Goal: Information Seeking & Learning: Understand process/instructions

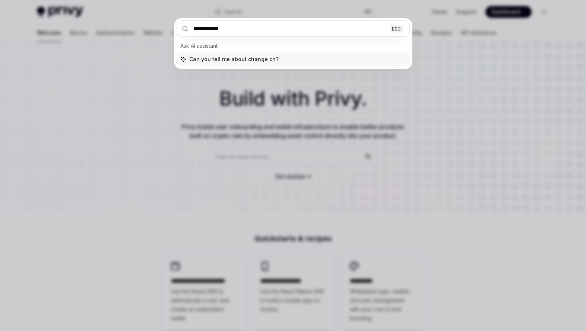
type input "**********"
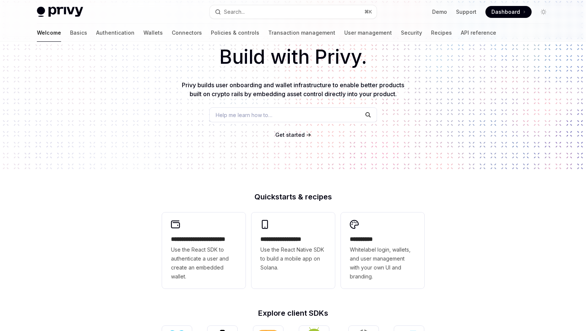
scroll to position [160, 0]
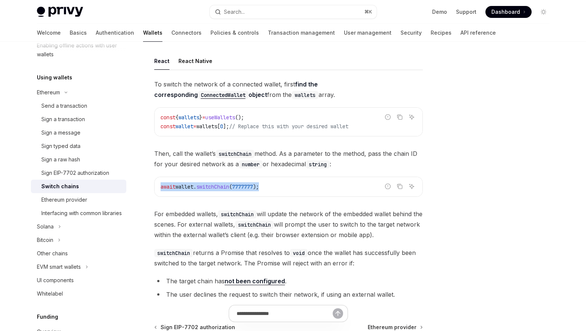
drag, startPoint x: 290, startPoint y: 189, endPoint x: 146, endPoint y: 188, distance: 143.9
click at [146, 188] on div "Ethereum Switch chains OpenAI Open in ChatGPT OpenAI Open in ChatGPT React Reac…" at bounding box center [219, 219] width 412 height 408
copy span "await wallet . switchChain ( 7777777 );"
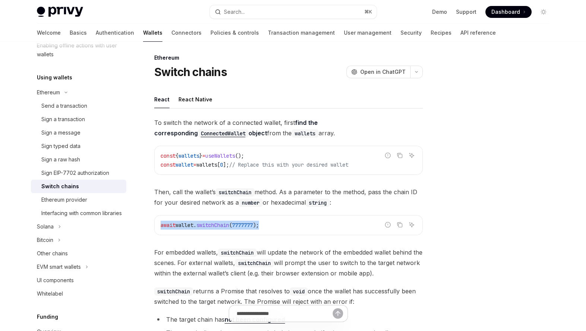
scroll to position [2, 0]
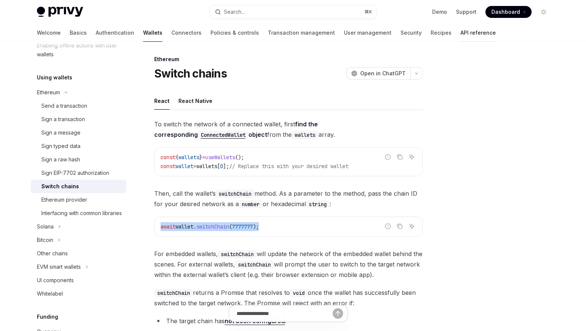
click at [461, 34] on link "API reference" at bounding box center [478, 33] width 35 height 18
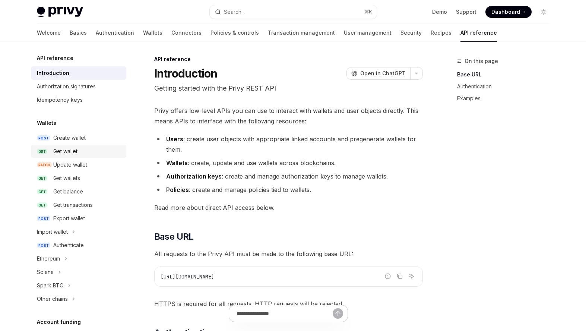
click at [78, 151] on div "Get wallet" at bounding box center [87, 151] width 69 height 9
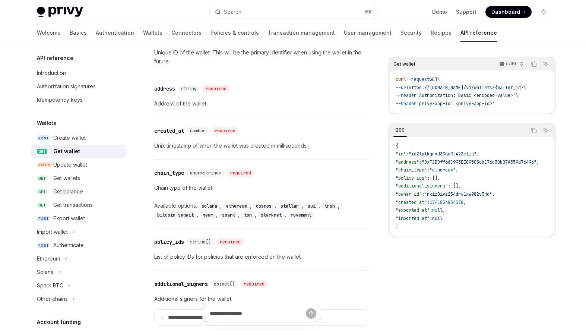
scroll to position [367, 0]
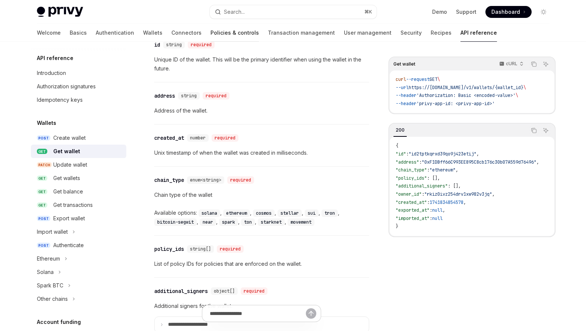
click at [211, 33] on link "Policies & controls" at bounding box center [235, 33] width 48 height 18
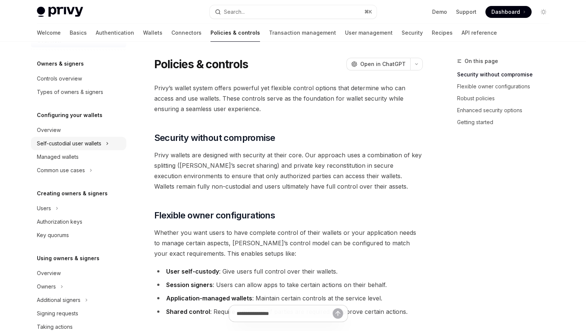
scroll to position [21, 0]
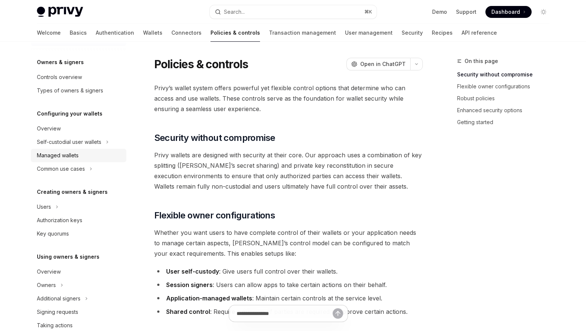
click at [82, 155] on div "Managed wallets" at bounding box center [79, 155] width 85 height 9
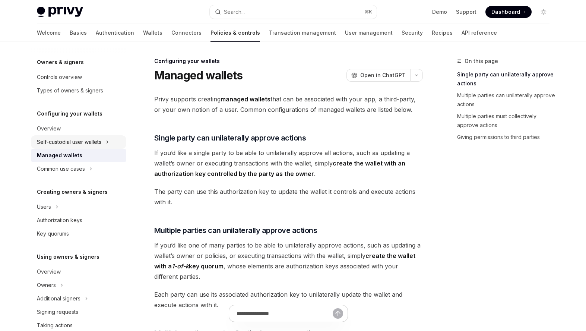
click at [92, 143] on div "Self-custodial user wallets" at bounding box center [69, 142] width 64 height 9
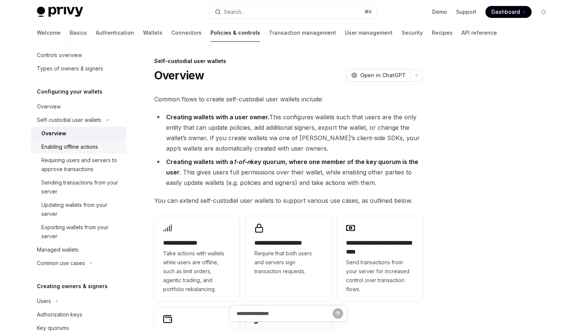
scroll to position [44, 0]
click at [86, 248] on div "Managed wallets" at bounding box center [79, 249] width 85 height 9
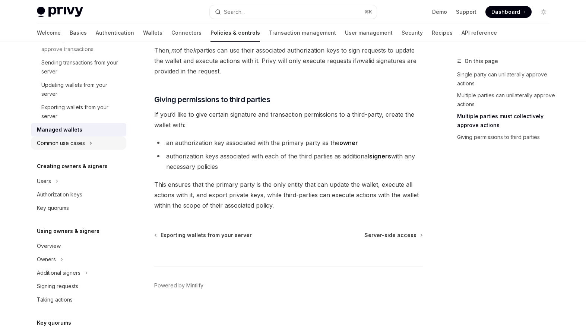
scroll to position [166, 0]
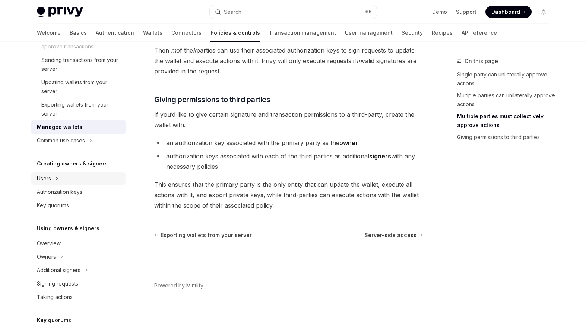
click at [66, 176] on button "Users" at bounding box center [78, 178] width 95 height 13
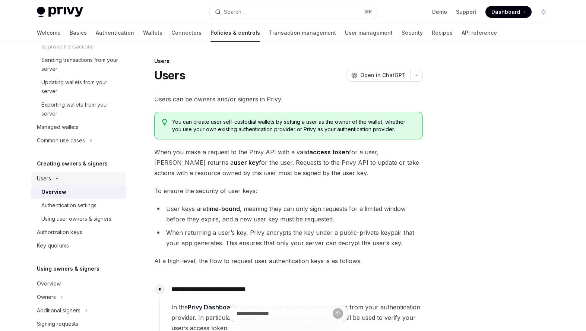
scroll to position [186, 0]
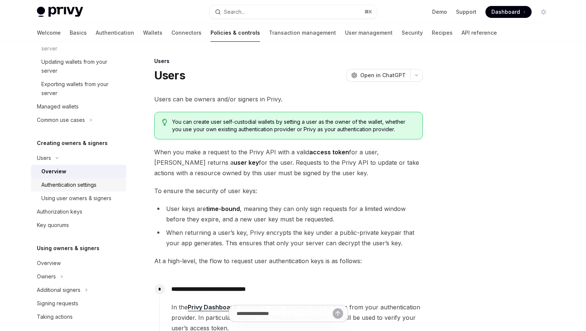
click at [80, 187] on div "Authentication settings" at bounding box center [68, 184] width 55 height 9
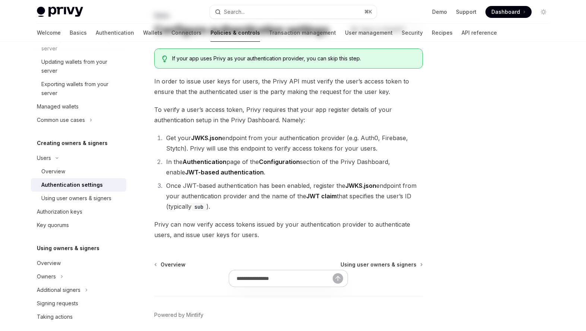
scroll to position [53, 0]
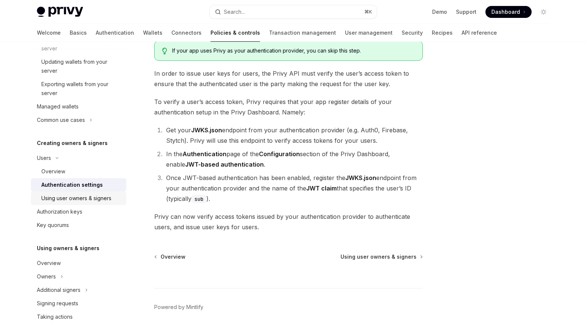
click at [101, 202] on div "Using user owners & signers" at bounding box center [76, 198] width 70 height 9
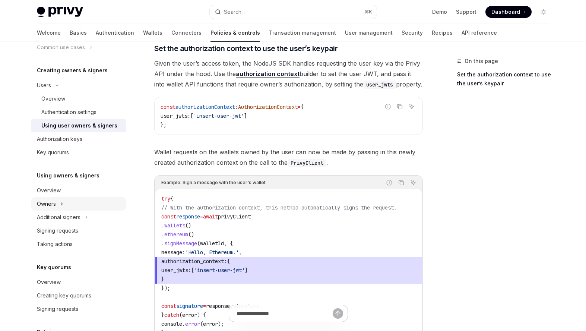
scroll to position [268, 0]
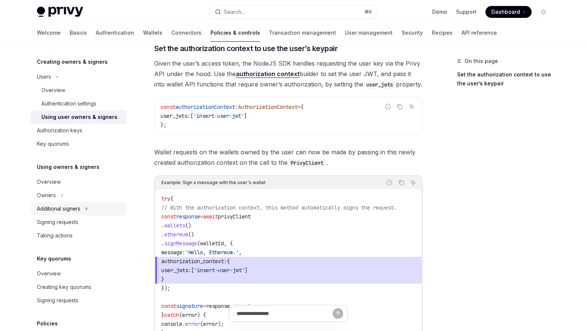
click at [78, 210] on div "Additional signers" at bounding box center [59, 208] width 44 height 9
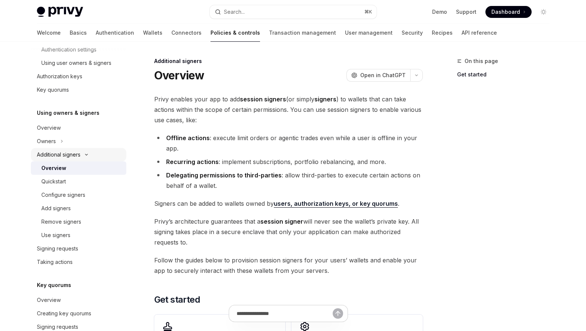
scroll to position [341, 0]
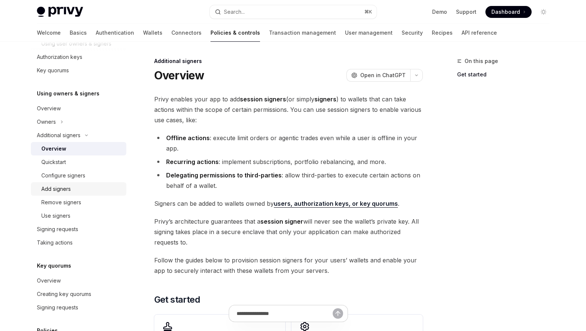
click at [79, 188] on div "Add signers" at bounding box center [81, 189] width 81 height 9
type textarea "*"
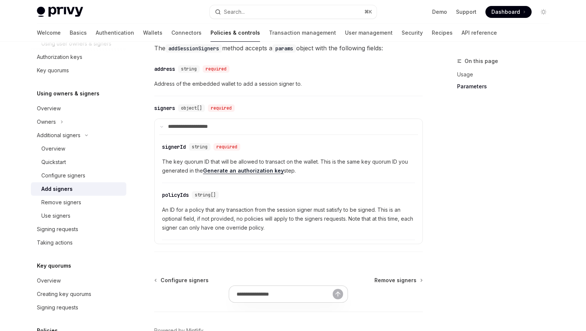
scroll to position [315, 0]
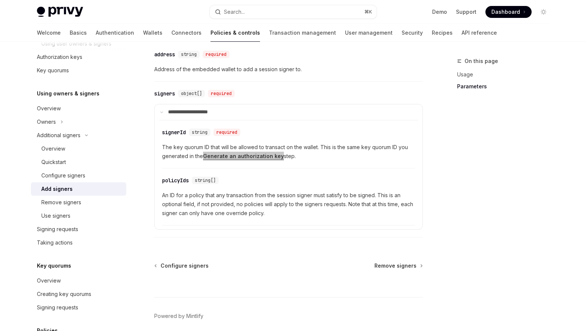
drag, startPoint x: 264, startPoint y: 156, endPoint x: 362, endPoint y: 1, distance: 183.4
click at [0, 0] on div "Skip to main content Privy Docs home page Search... ⌘ K Demo Support Dashboard …" at bounding box center [293, 23] width 586 height 677
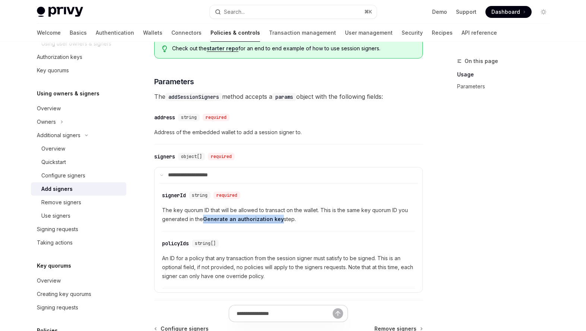
scroll to position [346, 0]
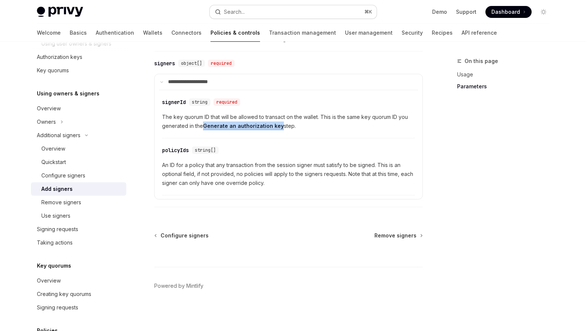
click at [287, 8] on button "Search... ⌘ K" at bounding box center [293, 11] width 167 height 13
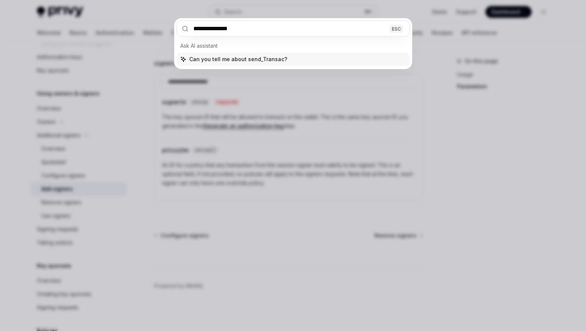
type input "**********"
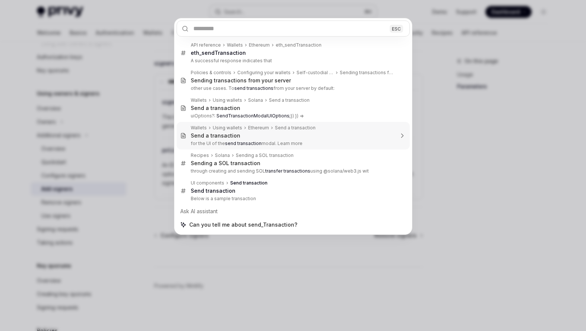
type textarea "*"
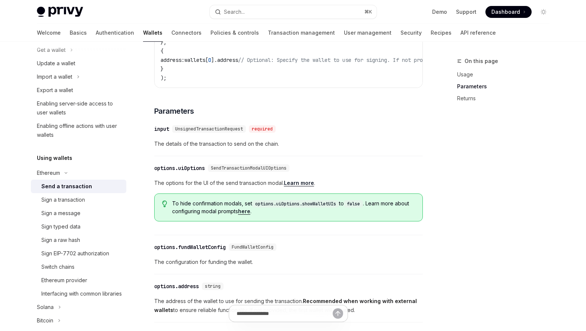
scroll to position [390, 0]
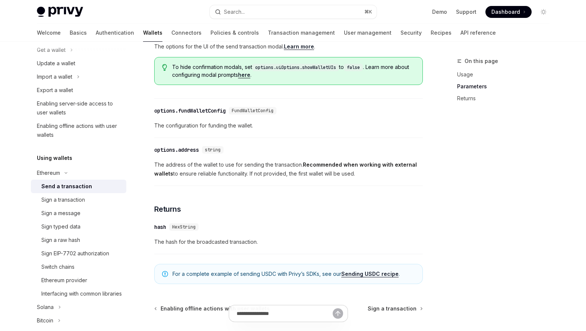
click at [356, 228] on div "​ hash HexString" at bounding box center [284, 227] width 261 height 9
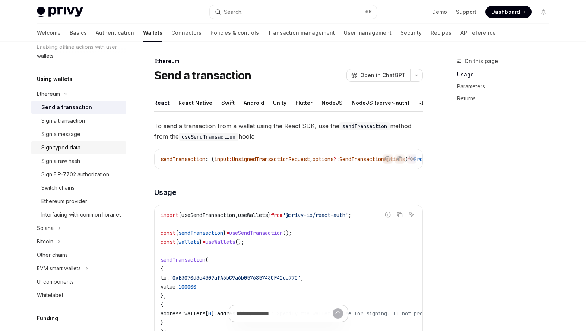
scroll to position [0, 0]
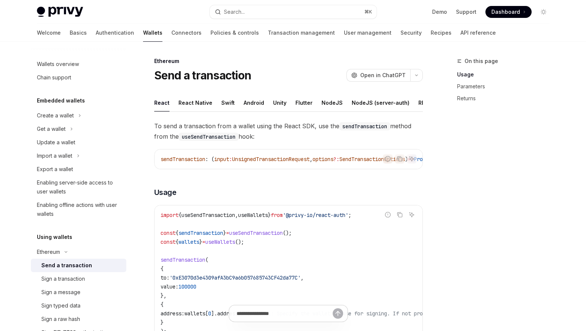
click at [267, 3] on div "Privy Docs home page Search... ⌘ K Demo Support Dashboard Dashboard Search..." at bounding box center [293, 12] width 513 height 24
click at [211, 26] on link "Policies & controls" at bounding box center [235, 33] width 48 height 18
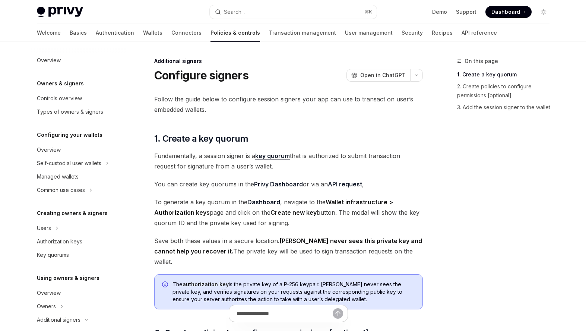
scroll to position [174, 0]
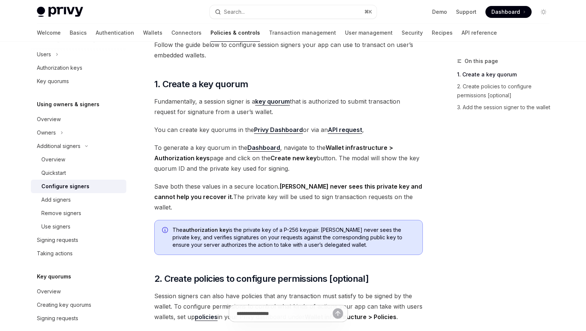
scroll to position [53, 0]
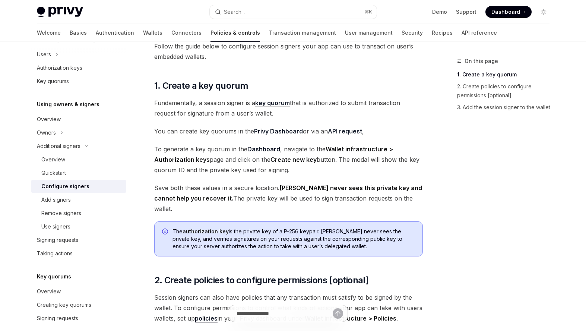
click at [288, 131] on link "Privy Dashboard" at bounding box center [278, 131] width 49 height 8
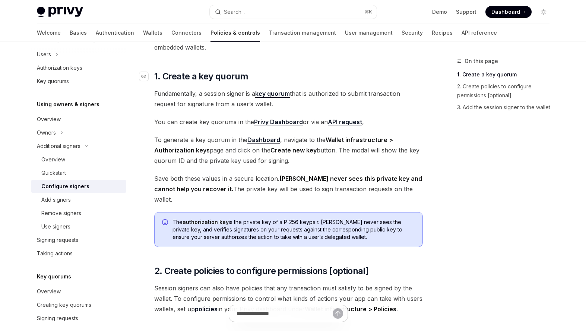
scroll to position [223, 0]
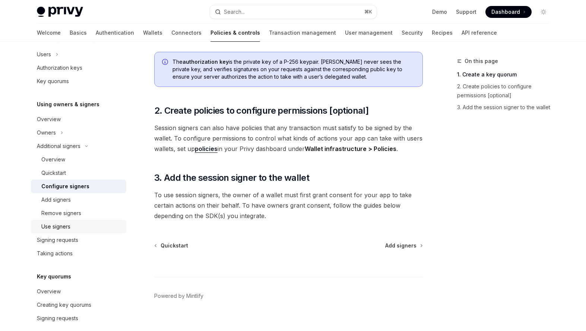
click at [73, 226] on div "Use signers" at bounding box center [81, 226] width 81 height 9
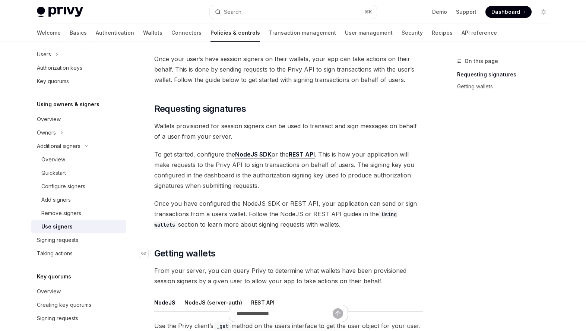
scroll to position [44, 0]
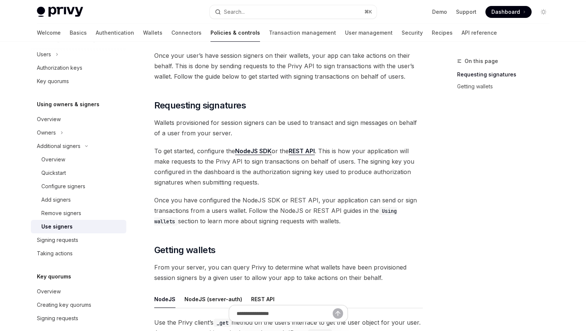
click at [252, 151] on link "NodeJS SDK" at bounding box center [253, 151] width 37 height 8
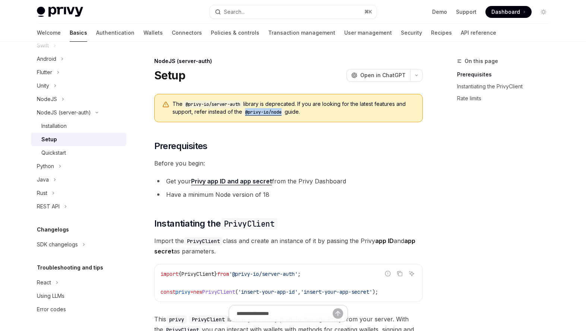
drag, startPoint x: 273, startPoint y: 111, endPoint x: 333, endPoint y: 2, distance: 124.8
click at [0, 0] on div "Skip to main content Privy Docs home page Search... ⌘ K Demo Support Dashboard …" at bounding box center [293, 280] width 586 height 560
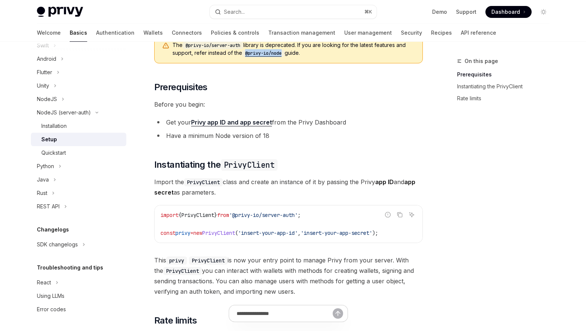
scroll to position [204, 0]
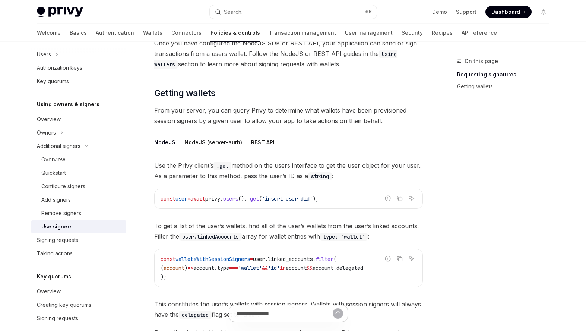
scroll to position [226, 0]
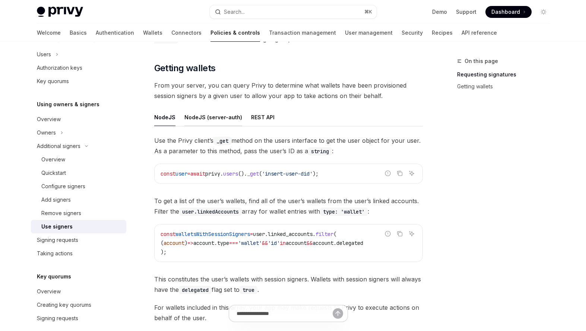
click at [214, 119] on div "NodeJS (server-auth)" at bounding box center [214, 117] width 58 height 18
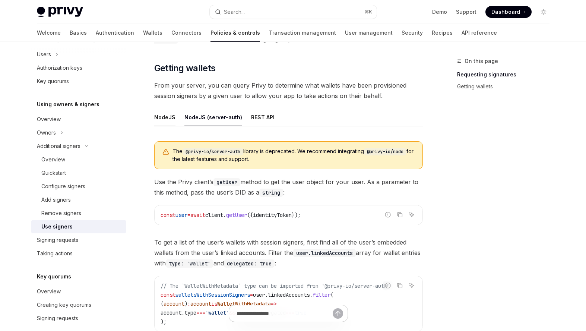
click at [165, 116] on div "NodeJS" at bounding box center [164, 117] width 21 height 18
type textarea "*"
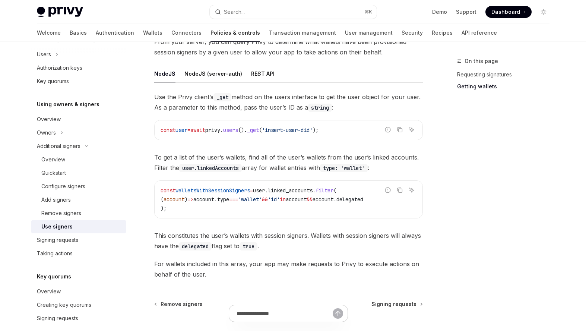
scroll to position [268, 0]
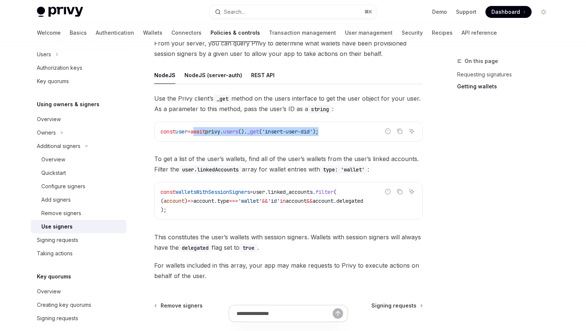
copy span "await privy . users (). _get ( 'insert-user-did' );"
drag, startPoint x: 201, startPoint y: 132, endPoint x: 362, endPoint y: 136, distance: 160.4
click at [362, 136] on div "const user = await privy . users (). _get ( 'insert-user-did' );" at bounding box center [289, 131] width 268 height 19
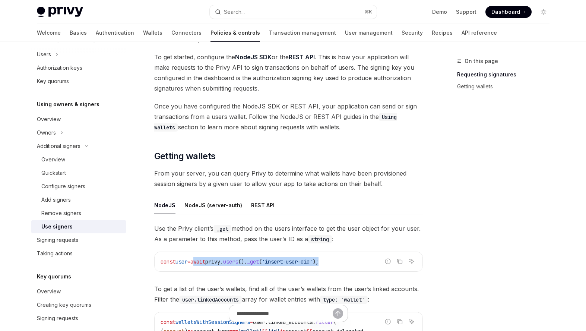
scroll to position [131, 0]
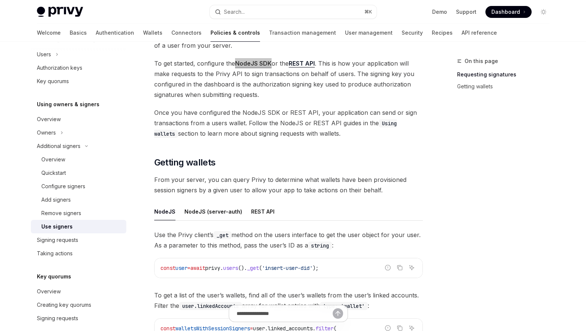
drag, startPoint x: 248, startPoint y: 63, endPoint x: 326, endPoint y: 1, distance: 99.7
click at [0, 0] on div "Skip to main content Privy Docs home page Search... ⌘ K Demo Support Dashboard …" at bounding box center [293, 203] width 586 height 669
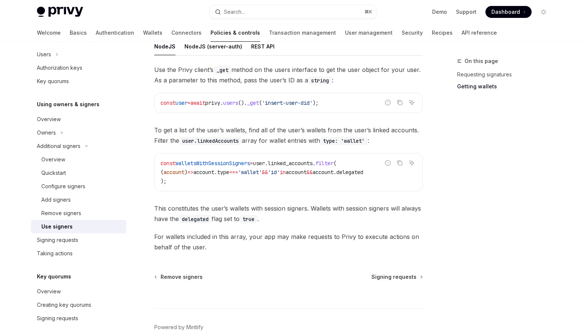
scroll to position [296, 0]
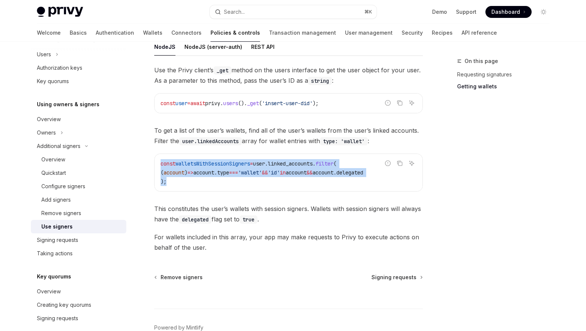
copy code "const walletsWithSessionSigners = user . linked_accounts . filter ( ( account )…"
drag, startPoint x: 181, startPoint y: 182, endPoint x: 159, endPoint y: 165, distance: 27.9
click at [159, 165] on div "const walletsWithSessionSigners = user . linked_accounts . filter ( ( account )…" at bounding box center [289, 172] width 268 height 37
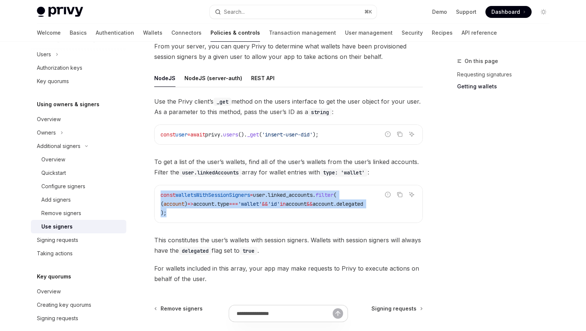
scroll to position [305, 0]
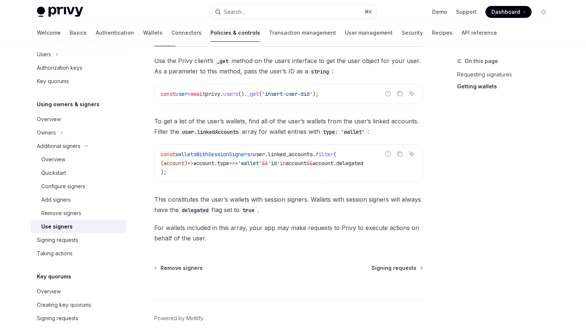
click at [217, 239] on span "For wallets included in this array, your app may make requests to Privy to exec…" at bounding box center [288, 233] width 269 height 21
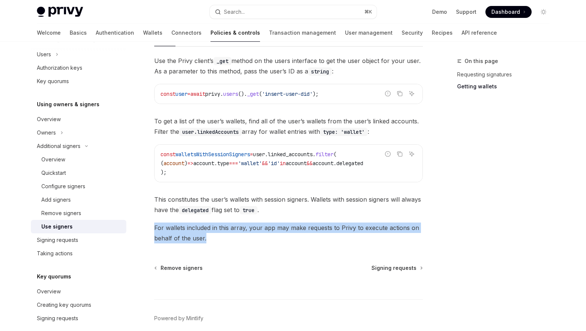
drag, startPoint x: 221, startPoint y: 243, endPoint x: 146, endPoint y: 225, distance: 77.1
click at [146, 225] on div "Additional signers Use signers OpenAI Open in ChatGPT OpenAI Open in ChatGPT On…" at bounding box center [219, 57] width 412 height 612
copy span "For wallets included in this array, your app may make requests to Privy to exec…"
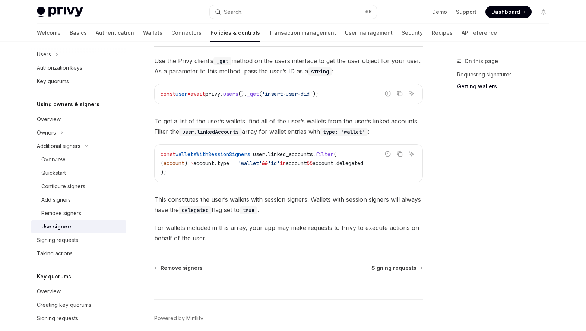
click at [249, 241] on span "For wallets included in this array, your app may make requests to Privy to exec…" at bounding box center [288, 233] width 269 height 21
click at [228, 252] on div "Additional signers Use signers OpenAI Open in ChatGPT OpenAI Open in ChatGPT On…" at bounding box center [219, 57] width 412 height 612
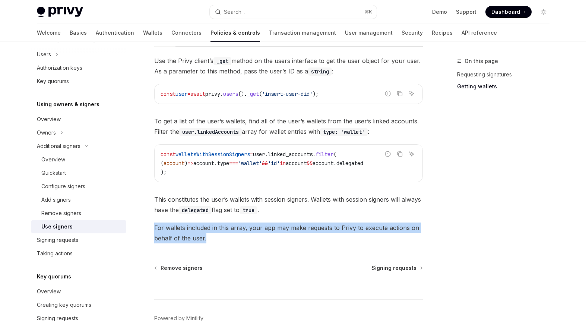
drag, startPoint x: 222, startPoint y: 242, endPoint x: 154, endPoint y: 230, distance: 69.6
click at [154, 230] on div "Additional signers Use signers OpenAI Open in ChatGPT OpenAI Open in ChatGPT On…" at bounding box center [219, 57] width 412 height 612
copy span "For wallets included in this array, your app may make requests to Privy to exec…"
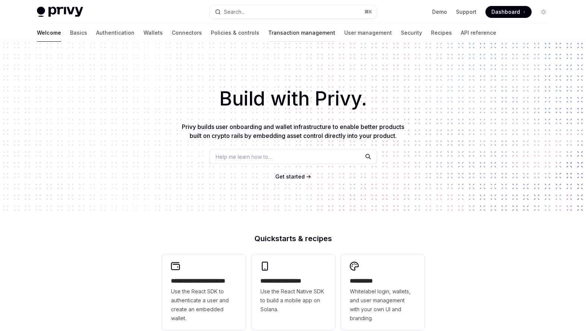
click at [268, 37] on link "Transaction management" at bounding box center [301, 33] width 67 height 18
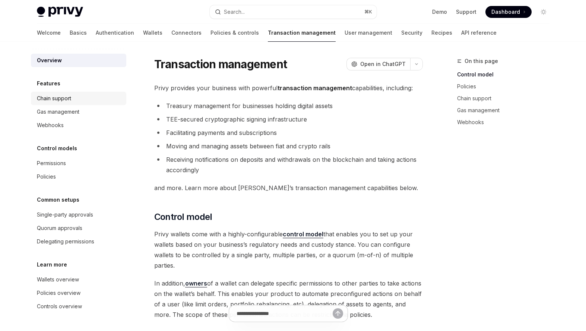
click at [92, 96] on div "Chain support" at bounding box center [79, 98] width 85 height 9
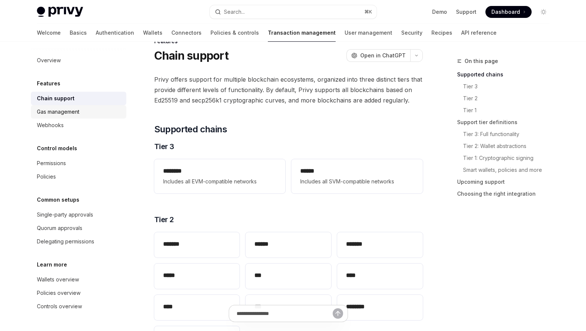
click at [89, 109] on div "Gas management" at bounding box center [79, 111] width 85 height 9
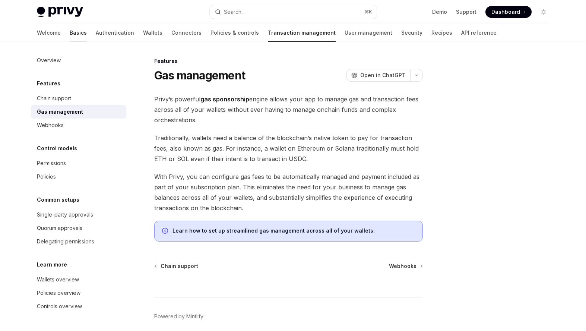
click at [70, 37] on link "Basics" at bounding box center [78, 33] width 17 height 18
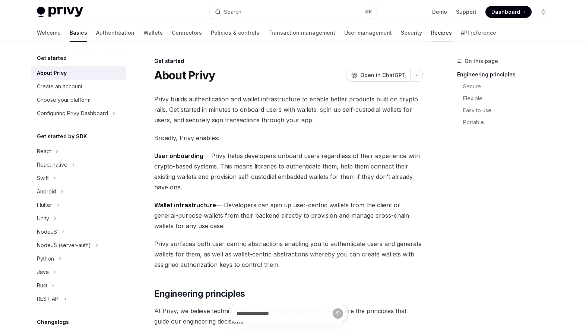
click at [431, 36] on link "Recipes" at bounding box center [441, 33] width 21 height 18
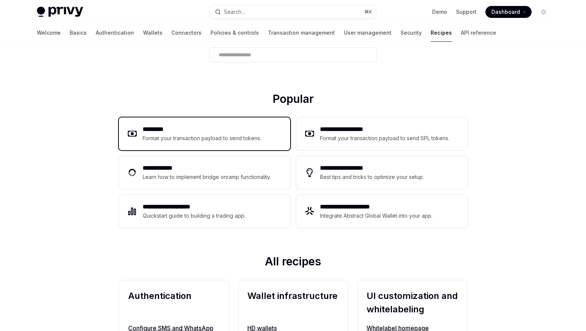
scroll to position [70, 0]
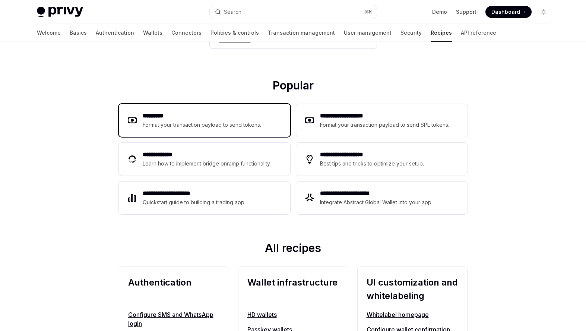
click at [236, 117] on h2 "*********" at bounding box center [202, 115] width 119 height 9
type textarea "*"
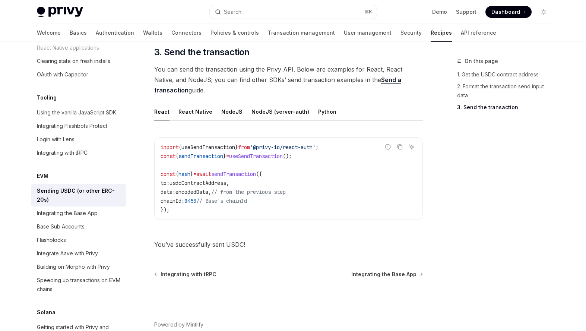
scroll to position [584, 0]
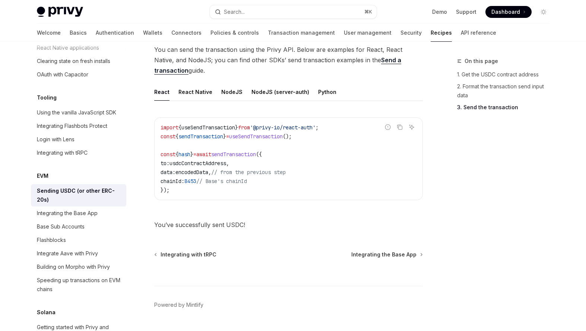
scroll to position [584, 0]
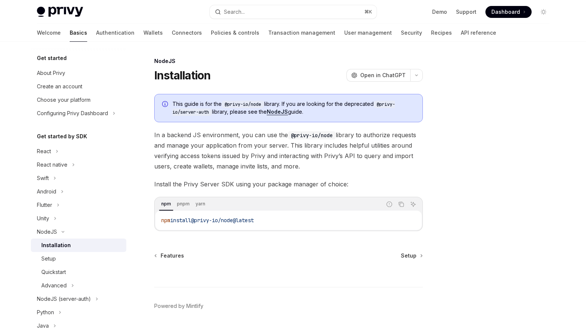
click at [501, 16] on span at bounding box center [509, 12] width 46 height 12
drag, startPoint x: 199, startPoint y: 221, endPoint x: 303, endPoint y: 223, distance: 104.8
click at [305, 224] on div "npm install @privy-io/node@latest" at bounding box center [288, 220] width 267 height 19
copy span "@privy-io/node@latest"
click at [281, 111] on link "NodeJS" at bounding box center [277, 111] width 21 height 7
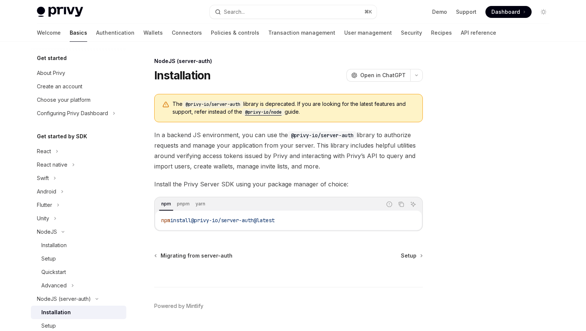
click at [277, 113] on code "@privy-io/node" at bounding box center [263, 111] width 42 height 7
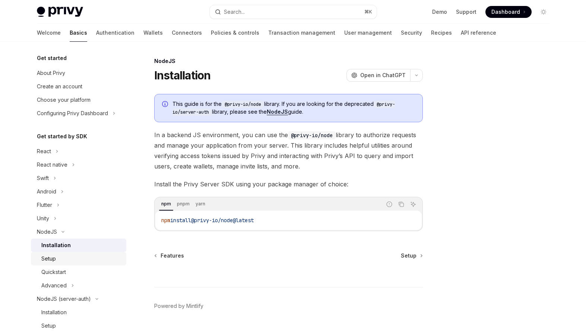
click at [61, 264] on link "Setup" at bounding box center [78, 258] width 95 height 13
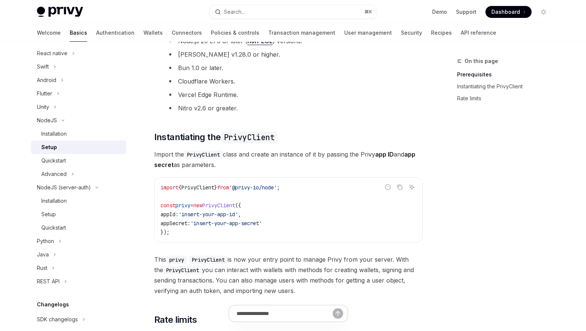
scroll to position [154, 0]
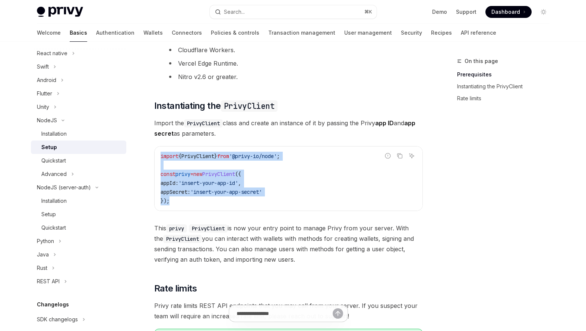
copy code "import { PrivyClient } from '@privy-io/node' ; const privy = new PrivyClient ({…"
drag, startPoint x: 201, startPoint y: 201, endPoint x: 153, endPoint y: 152, distance: 68.3
click at [153, 152] on div "NodeJS Setup OpenAI Open in ChatGPT OpenAI Open in ChatGPT ​ Prerequisites Befo…" at bounding box center [219, 186] width 412 height 566
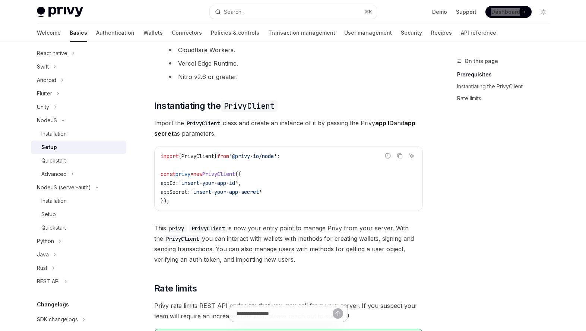
drag, startPoint x: 504, startPoint y: 10, endPoint x: 348, endPoint y: 2, distance: 156.0
click at [0, 0] on div "Privy Docs home page Search... ⌘ K Demo Support Dashboard Dashboard Search... N…" at bounding box center [293, 21] width 586 height 42
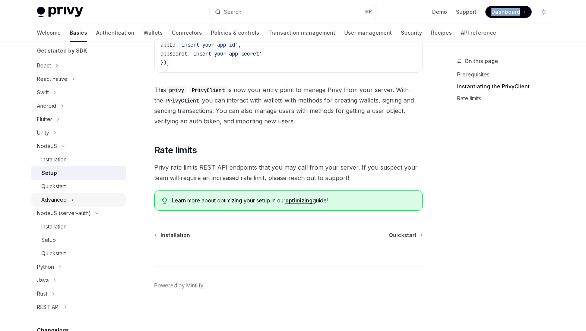
scroll to position [79, 0]
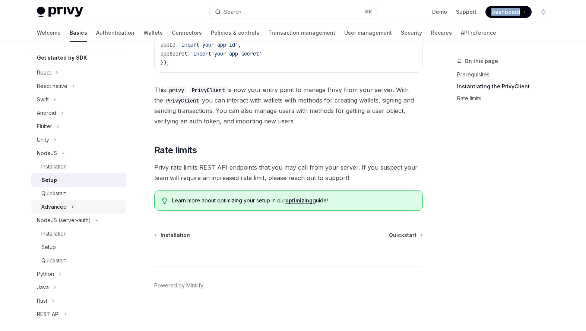
click at [71, 207] on icon "Toggle Advanced section" at bounding box center [72, 206] width 3 height 9
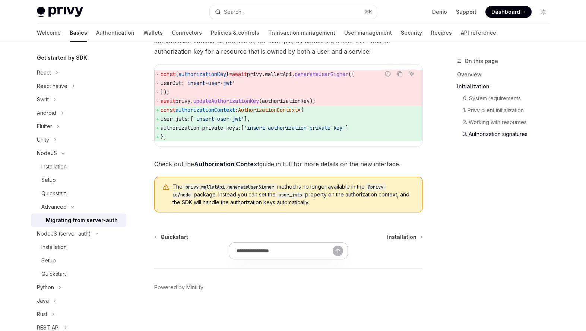
scroll to position [983, 0]
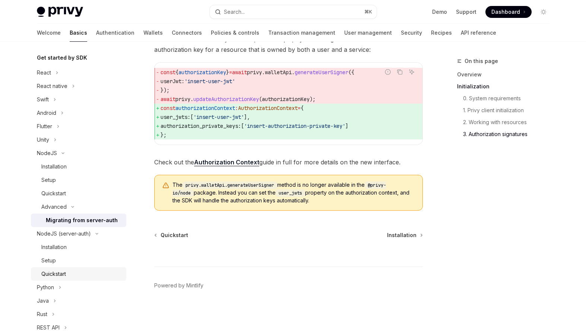
click at [75, 273] on div "Quickstart" at bounding box center [81, 274] width 81 height 9
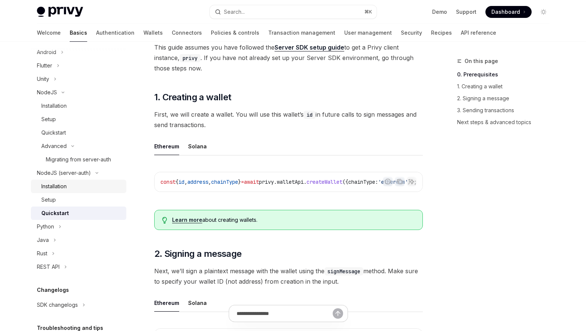
click at [62, 186] on div "Installation" at bounding box center [53, 186] width 25 height 9
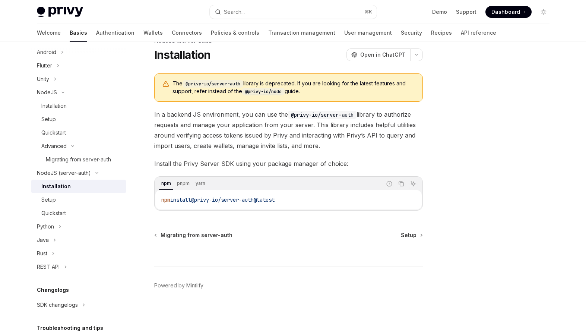
scroll to position [20, 0]
click at [78, 204] on link "Setup" at bounding box center [78, 199] width 95 height 13
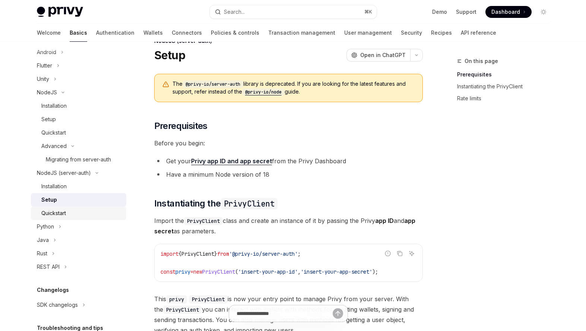
click at [95, 210] on div "Quickstart" at bounding box center [81, 213] width 81 height 9
type textarea "*"
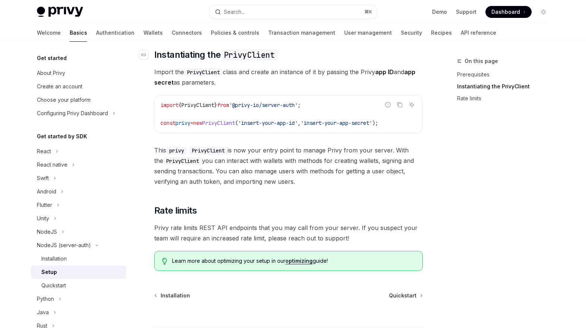
scroll to position [163, 0]
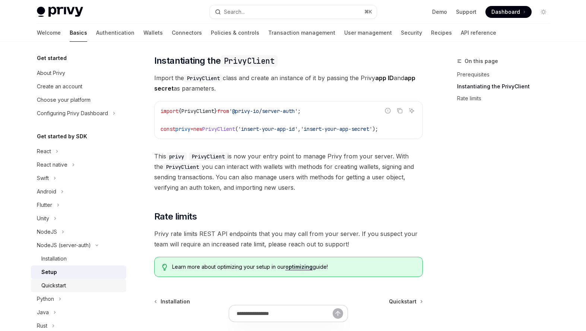
click at [92, 289] on div "Quickstart" at bounding box center [81, 285] width 81 height 9
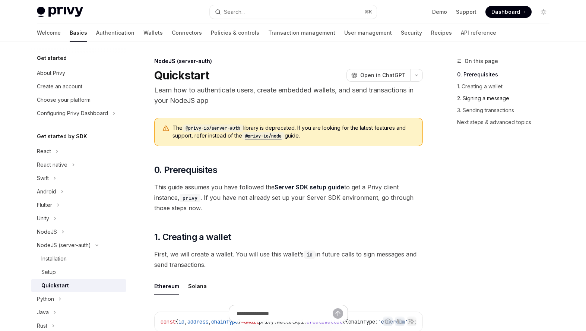
click at [470, 100] on link "2. Signing a message" at bounding box center [506, 98] width 98 height 12
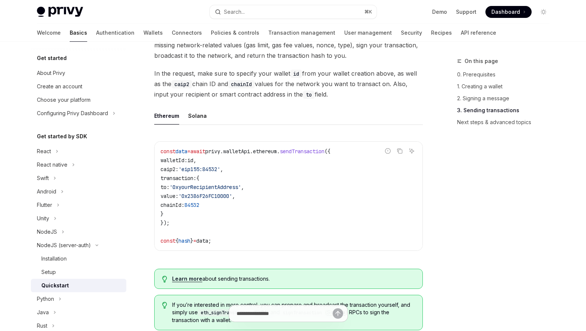
scroll to position [588, 0]
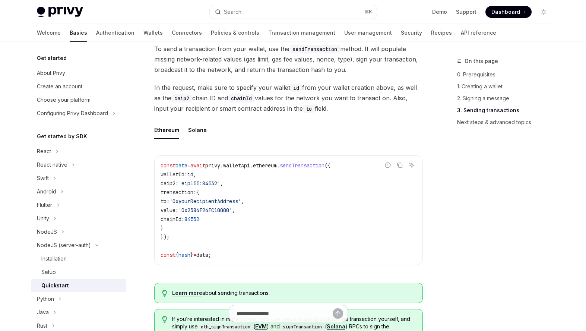
click at [220, 214] on span "'0x2386F26FC10000'" at bounding box center [206, 210] width 54 height 7
copy span "0x2386F26FC10000"
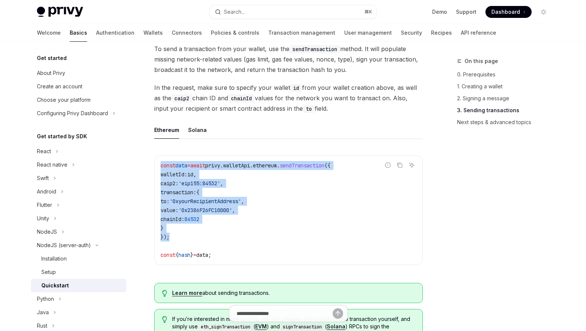
drag, startPoint x: 182, startPoint y: 244, endPoint x: 155, endPoint y: 169, distance: 79.8
click at [155, 169] on div "const data = await privy . walletApi . ethereum . sendTransaction ({ walletId: …" at bounding box center [289, 210] width 268 height 109
copy code "const data = await privy . walletApi . ethereum . sendTransaction ({ walletId: …"
drag, startPoint x: 231, startPoint y: 260, endPoint x: 160, endPoint y: 164, distance: 118.9
click at [161, 164] on code "const data = await privy . walletApi . ethereum . sendTransaction ({ walletId: …" at bounding box center [289, 210] width 256 height 98
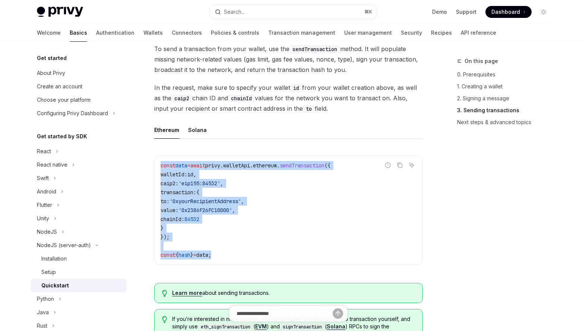
copy code "const data = await privy . walletApi . ethereum . sendTransaction ({ walletId: …"
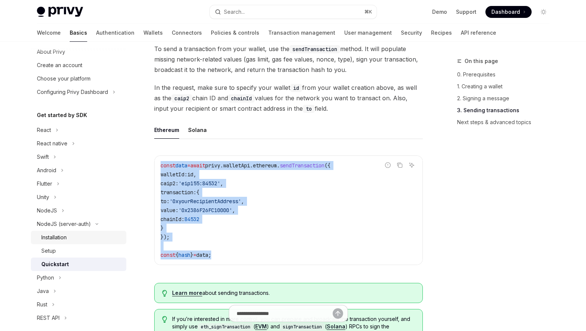
scroll to position [25, 0]
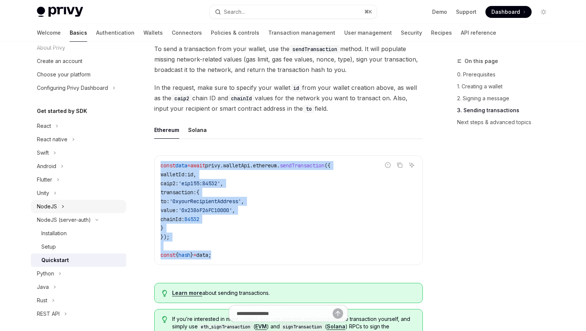
click at [81, 208] on button "NodeJS" at bounding box center [78, 206] width 95 height 13
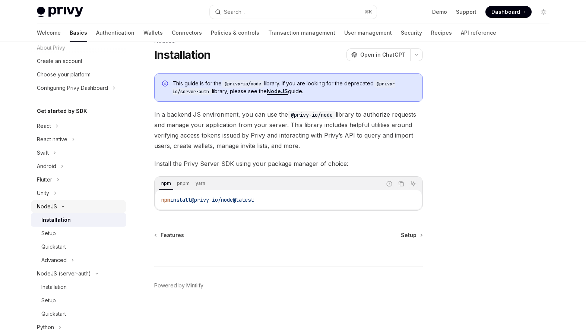
scroll to position [20, 0]
click at [75, 260] on button "Advanced" at bounding box center [78, 259] width 95 height 13
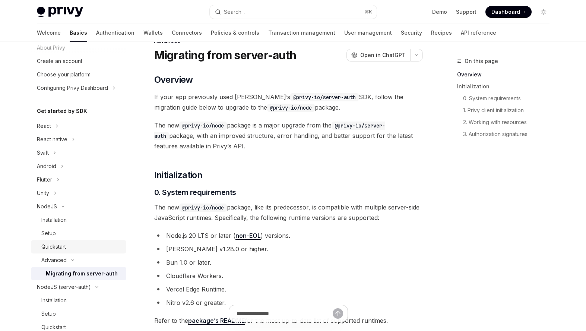
click at [79, 243] on div "Quickstart" at bounding box center [81, 246] width 81 height 9
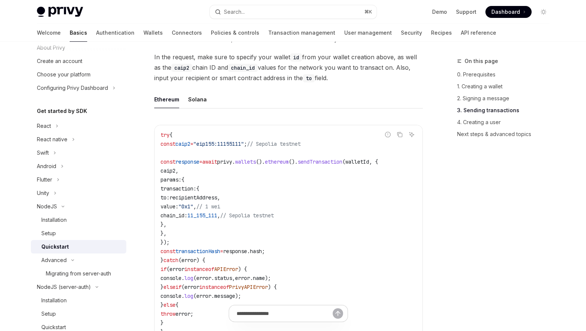
scroll to position [923, 0]
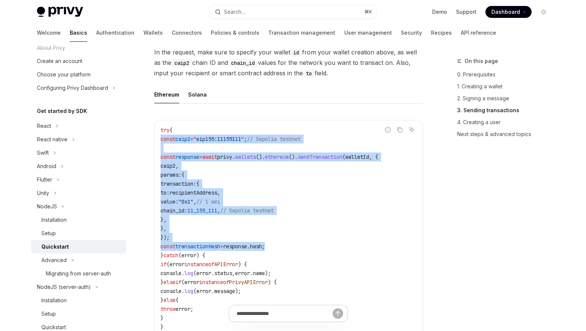
copy code "const caip2 = "eip155:11155111" ; // Sepolia testnet const response = await pri…"
drag, startPoint x: 301, startPoint y: 251, endPoint x: 156, endPoint y: 147, distance: 178.2
click at [156, 147] on div "try { const caip2 = "eip155:11155111" ; // Sepolia testnet const response = awa…" at bounding box center [289, 228] width 268 height 216
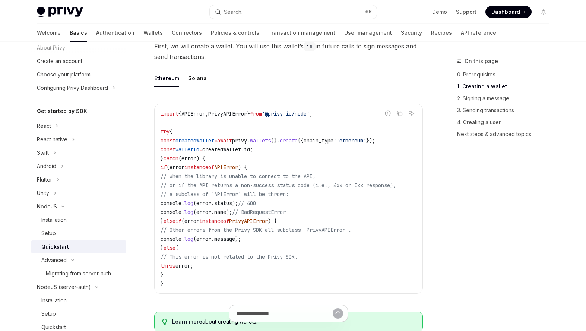
scroll to position [195, 0]
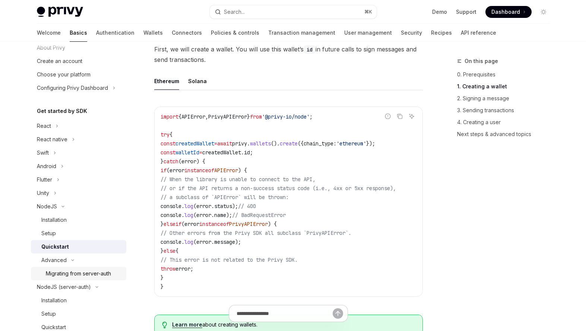
click at [95, 273] on div "Migrating from server-auth" at bounding box center [78, 273] width 65 height 9
type textarea "*"
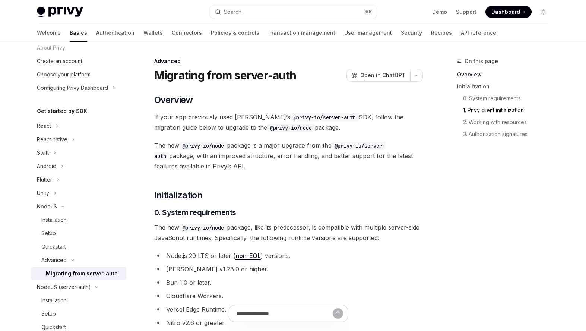
click at [497, 109] on link "1. Privy client initialization" at bounding box center [506, 110] width 98 height 12
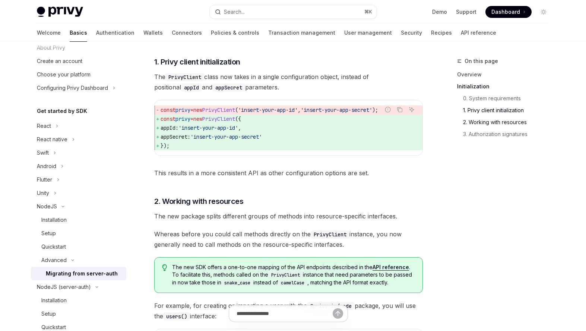
click at [497, 122] on link "2. Working with resources" at bounding box center [506, 122] width 98 height 12
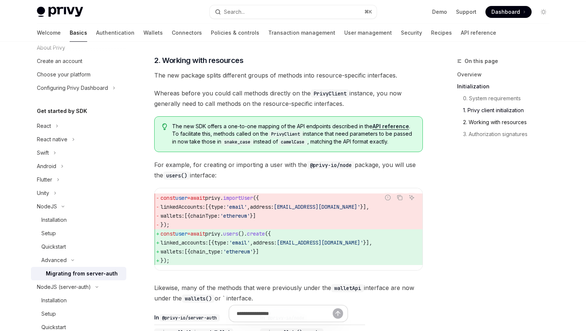
scroll to position [450, 0]
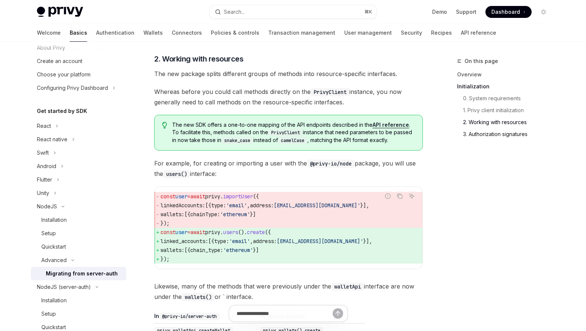
click at [496, 132] on link "3. Authorization signatures" at bounding box center [506, 134] width 98 height 12
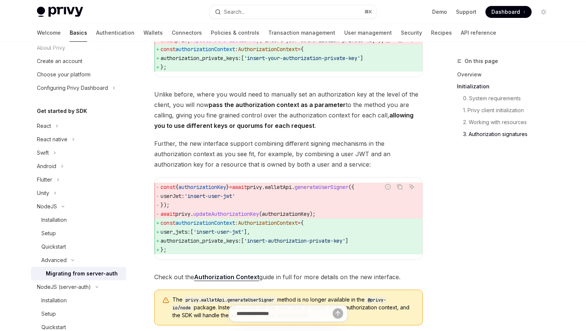
scroll to position [863, 0]
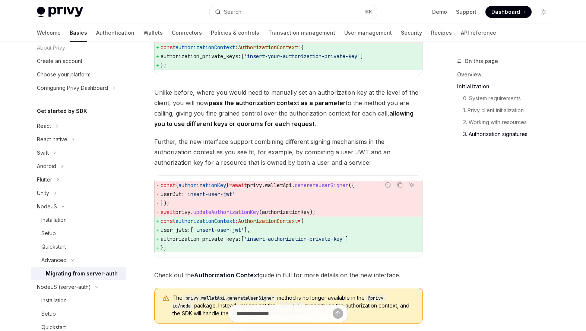
click at [227, 215] on span "updateAuthorizationKey" at bounding box center [226, 212] width 66 height 7
copy span "updateAuthorizationKey"
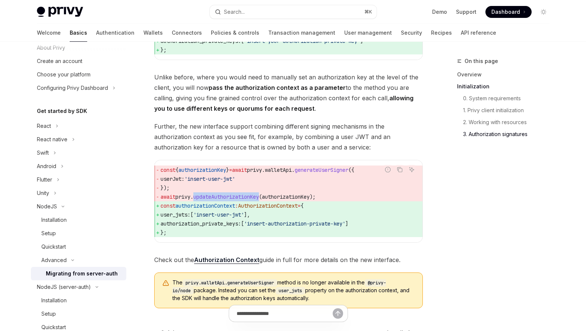
scroll to position [881, 0]
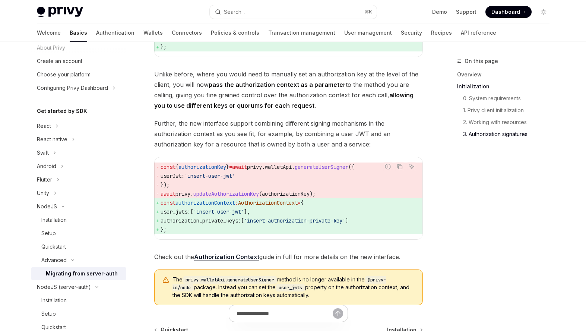
click at [229, 224] on span "authorization_private_keys:" at bounding box center [201, 220] width 81 height 7
copy span "authorization_private_keys"
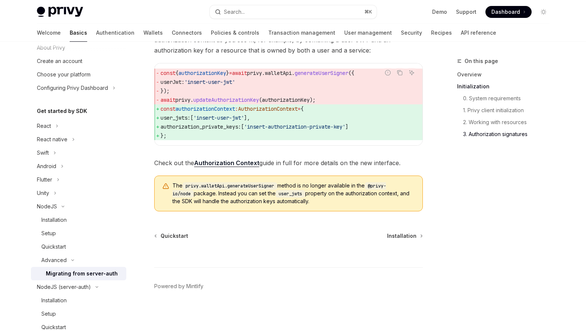
scroll to position [950, 0]
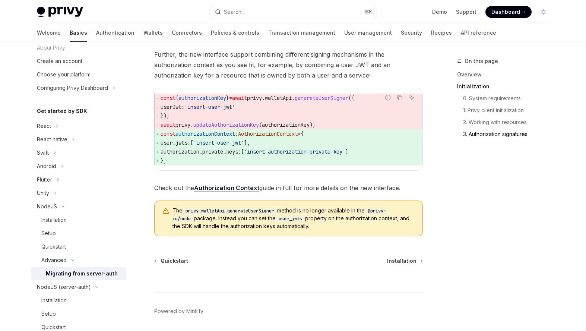
copy span "authorization_private_keys"
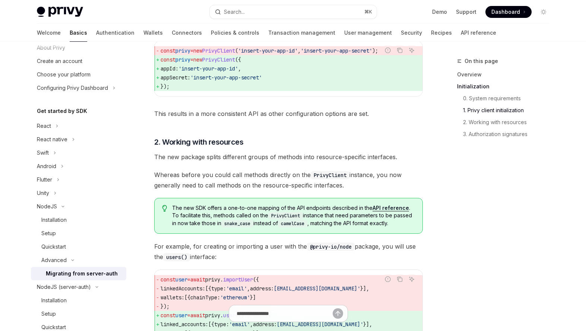
scroll to position [331, 0]
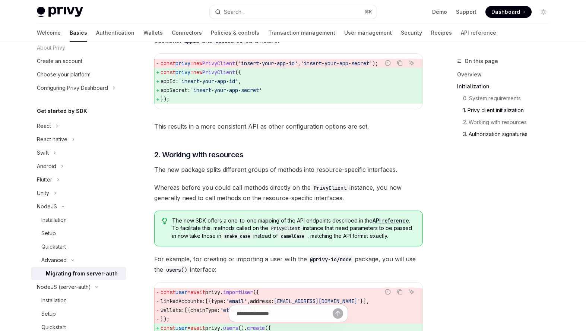
click at [480, 136] on link "3. Authorization signatures" at bounding box center [506, 134] width 98 height 12
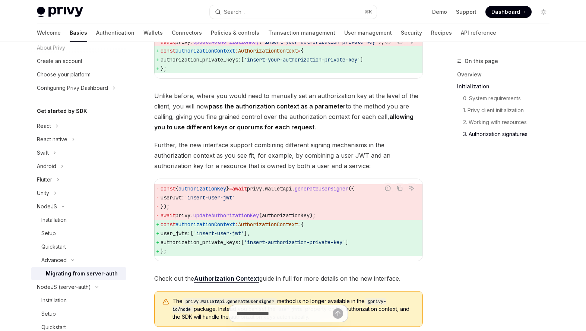
scroll to position [869, 0]
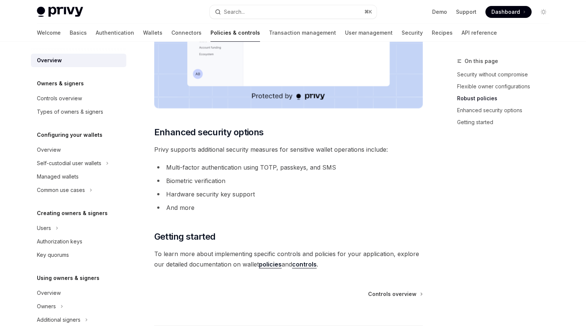
scroll to position [568, 0]
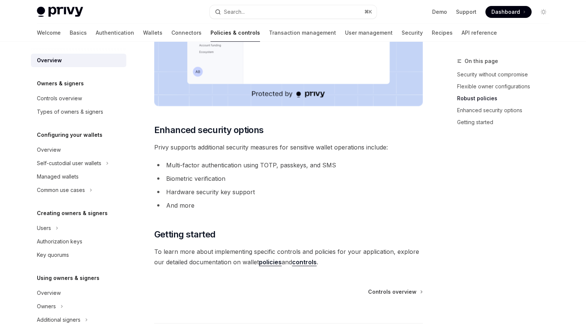
click at [265, 262] on link "policies" at bounding box center [270, 262] width 23 height 8
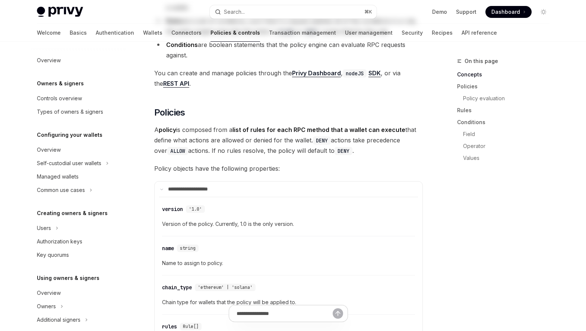
type textarea "*"
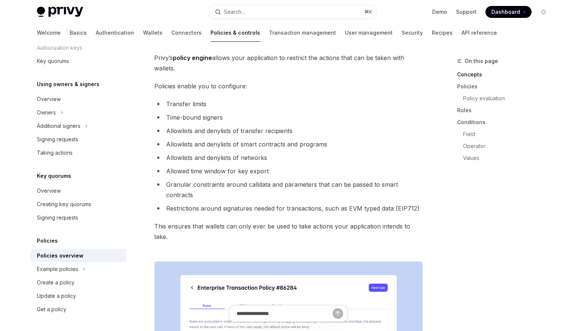
scroll to position [44, 0]
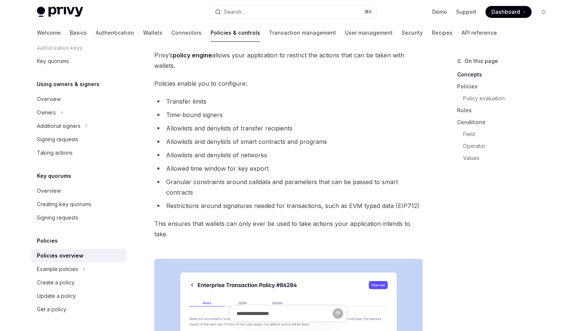
click at [499, 14] on span "Dashboard" at bounding box center [506, 11] width 29 height 7
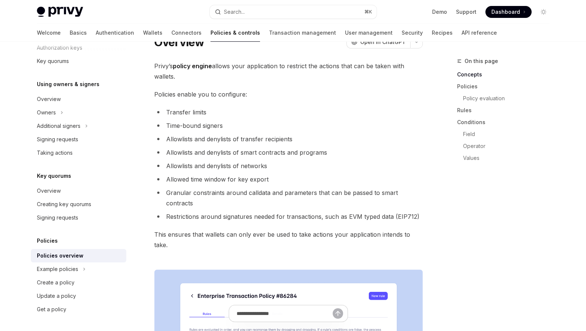
scroll to position [0, 0]
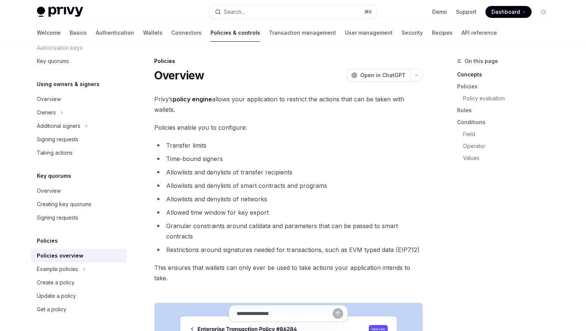
click at [396, 129] on span "Policies enable you to configure:" at bounding box center [288, 127] width 269 height 10
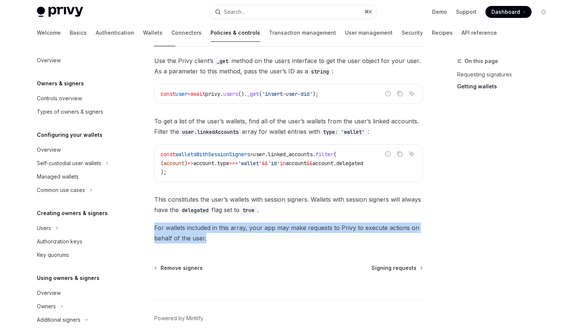
scroll to position [174, 0]
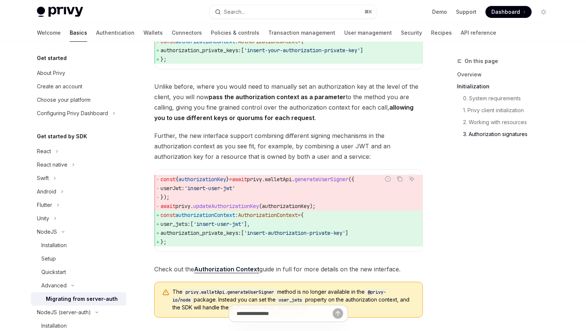
scroll to position [25, 0]
